Goal: Information Seeking & Learning: Learn about a topic

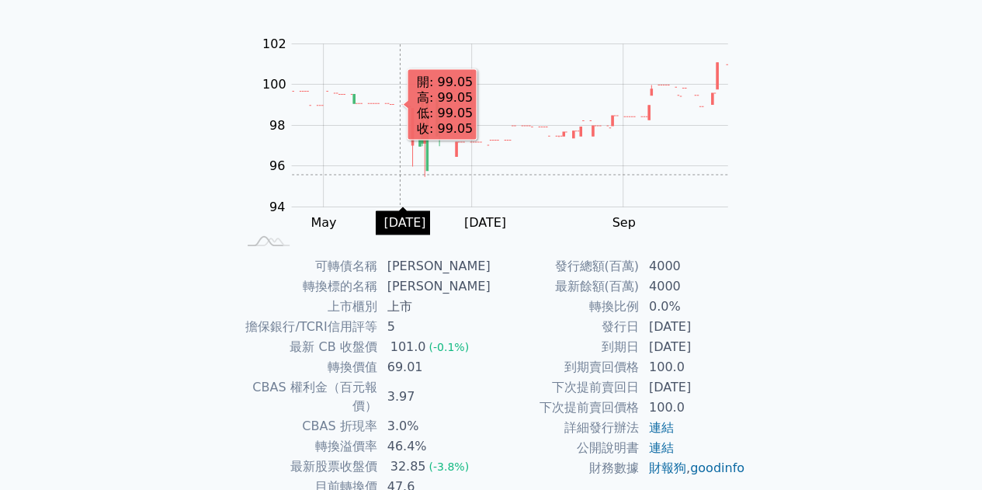
scroll to position [228, 0]
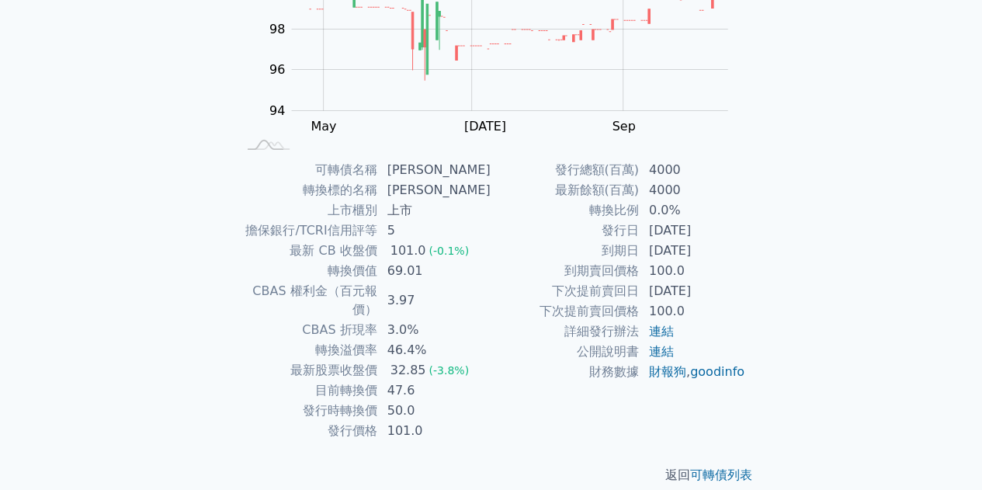
click at [424, 282] on td "3.97" at bounding box center [434, 300] width 113 height 39
click at [272, 155] on div "可轉債列表 › 62822 [PERSON_NAME] 62822 [PERSON_NAME] 可轉債詳細資訊 Zoom Out 100 93 94 95 9…" at bounding box center [491, 159] width 546 height 700
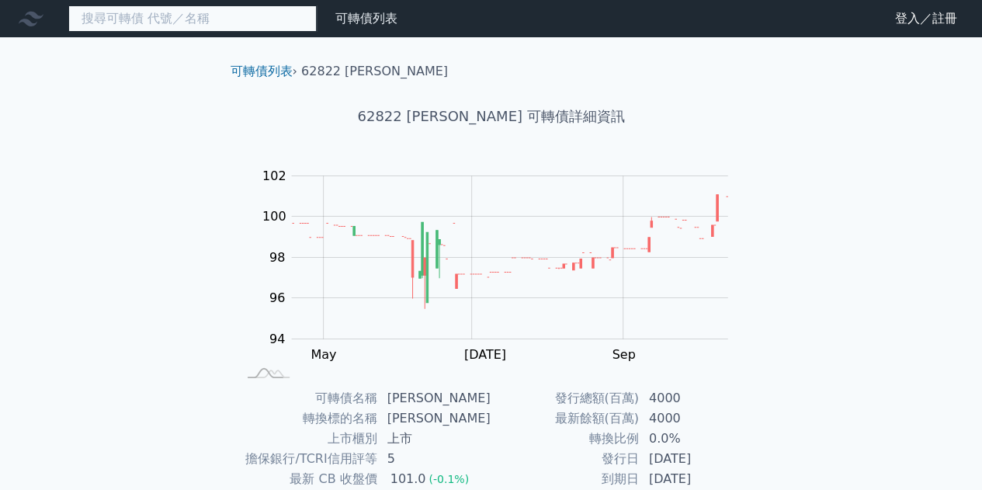
click at [262, 26] on input at bounding box center [192, 18] width 248 height 26
type input "ㄋ"
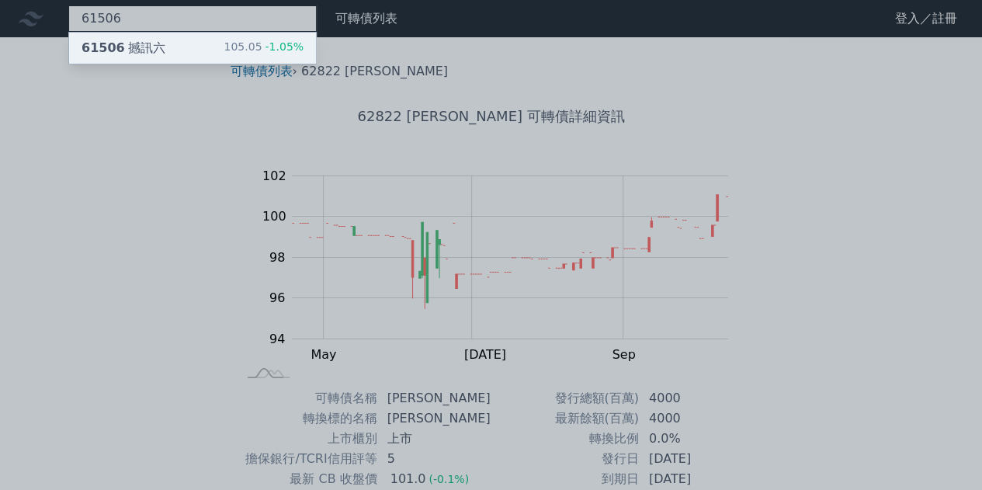
type input "61506"
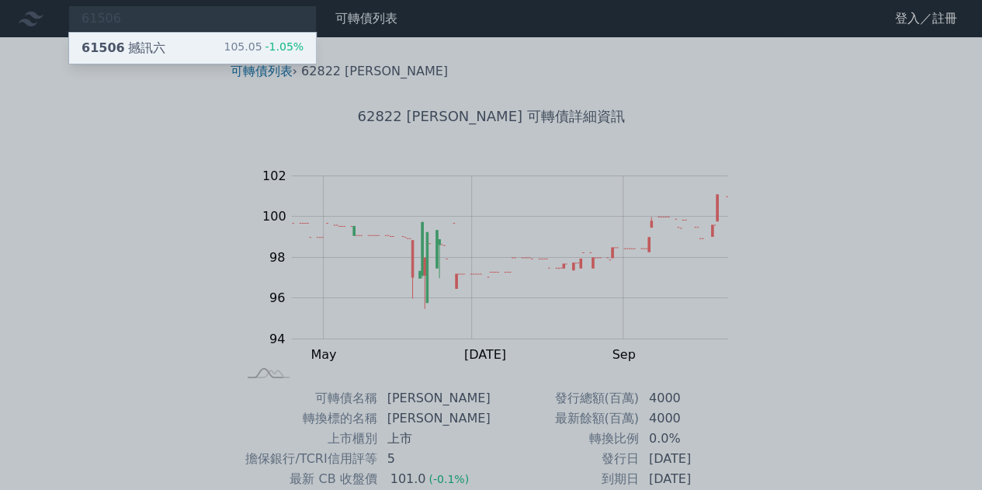
click at [229, 40] on div "61506 撼訊六 105.05 -1.05%" at bounding box center [192, 48] width 247 height 31
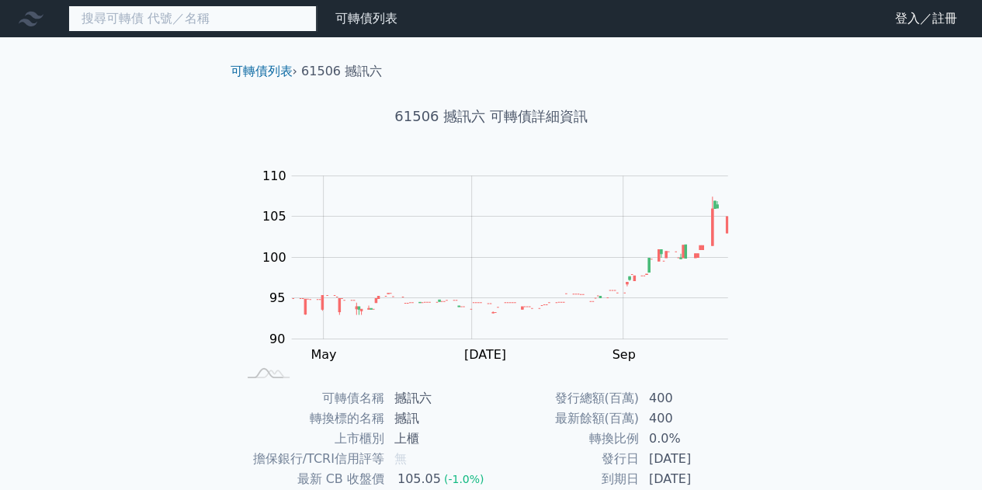
click at [254, 20] on input at bounding box center [192, 18] width 248 height 26
type input "ㄋ"
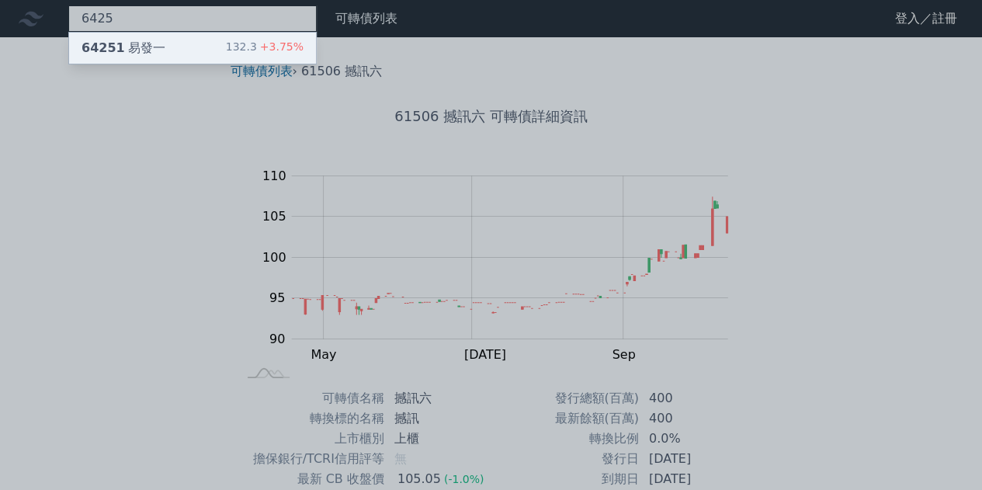
type input "6425"
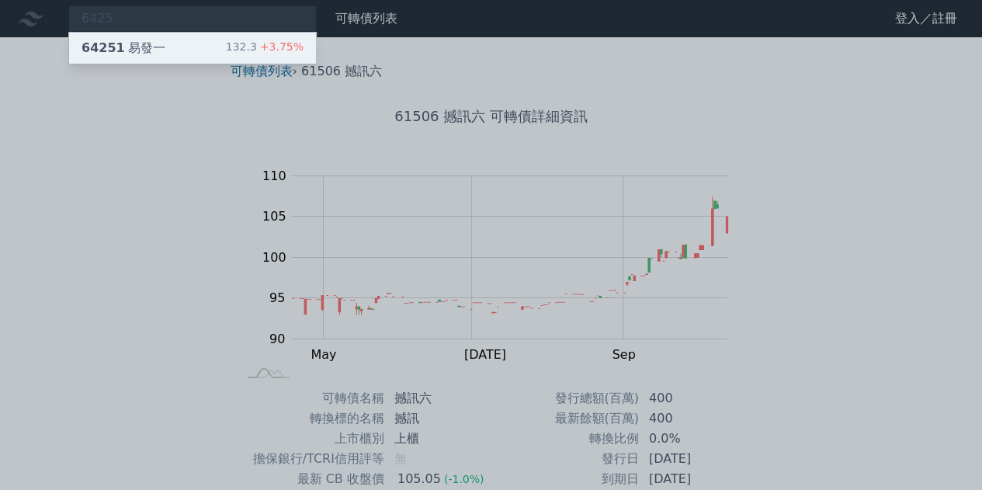
click at [211, 46] on div "64251 易發一 132.3 +3.75%" at bounding box center [192, 48] width 247 height 31
